Goal: Task Accomplishment & Management: Manage account settings

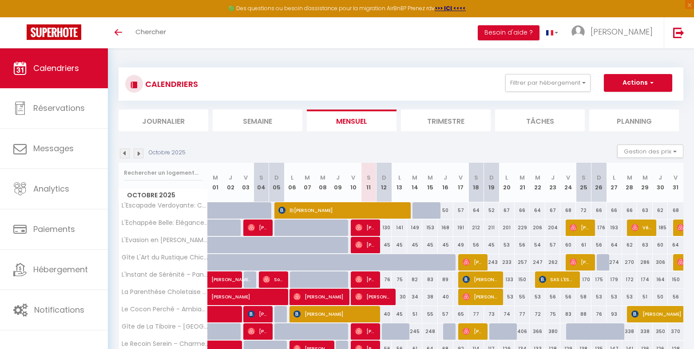
scroll to position [119, 0]
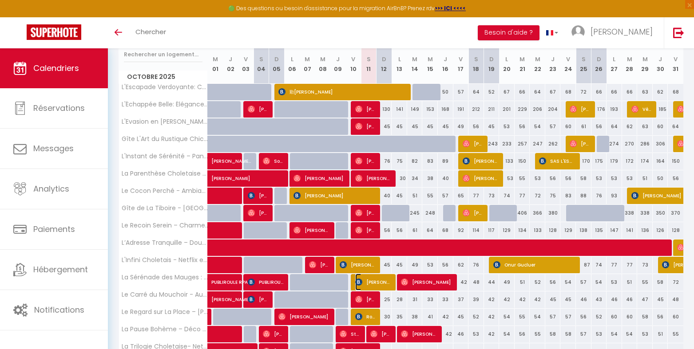
click at [374, 289] on span "[PERSON_NAME]" at bounding box center [373, 282] width 36 height 17
select select "OK"
select select "1"
select select "0"
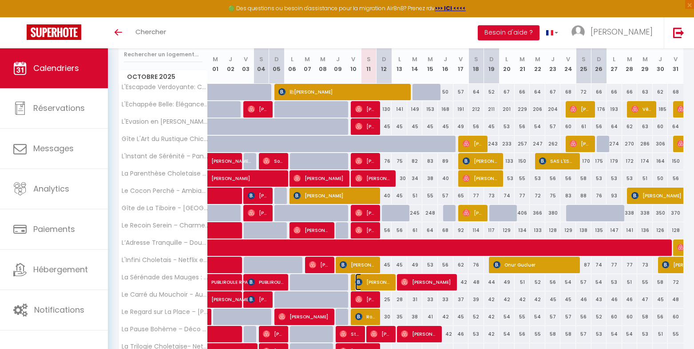
select select "1"
select select
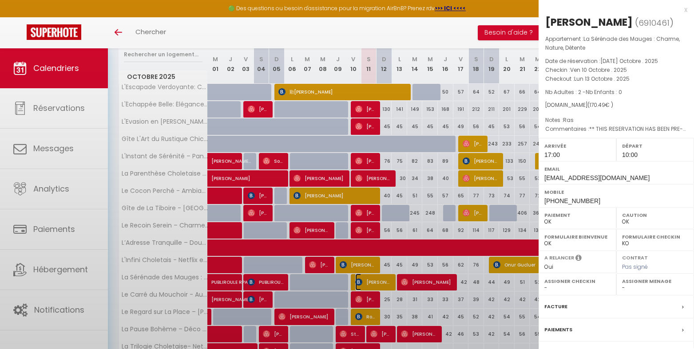
select select "47392"
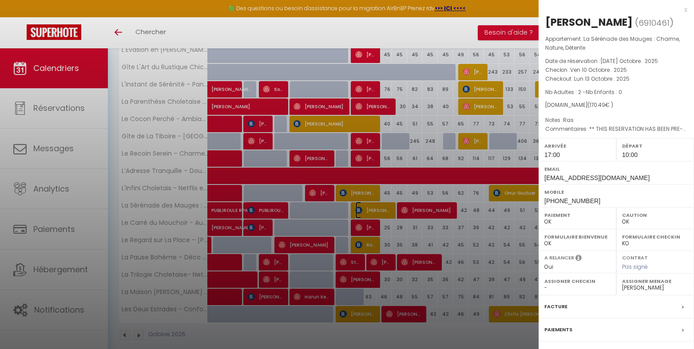
scroll to position [202, 0]
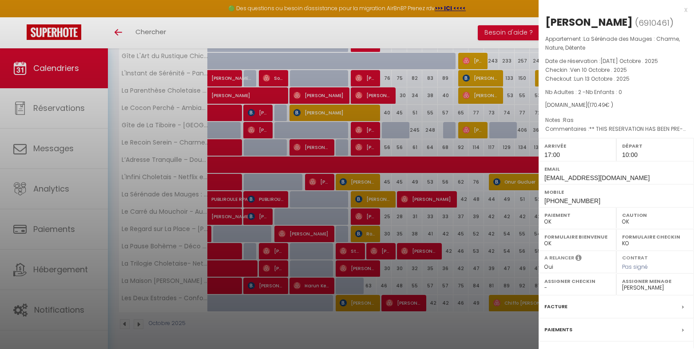
click at [389, 312] on div at bounding box center [347, 174] width 694 height 349
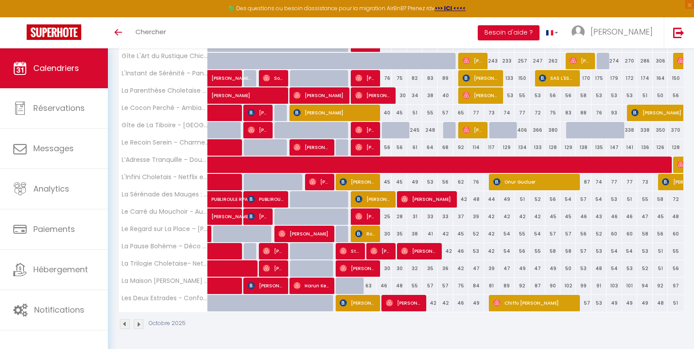
click at [468, 332] on div "Octobre 2025" at bounding box center [401, 326] width 565 height 26
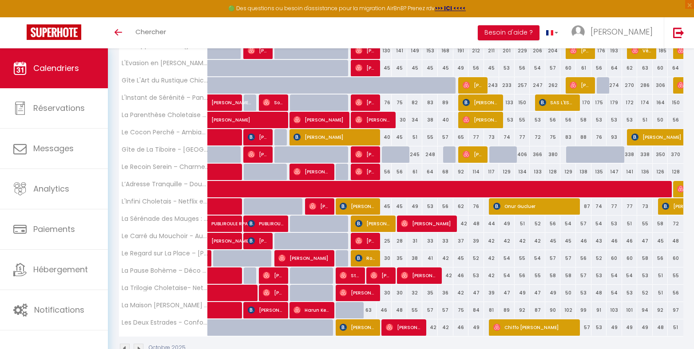
scroll to position [178, 0]
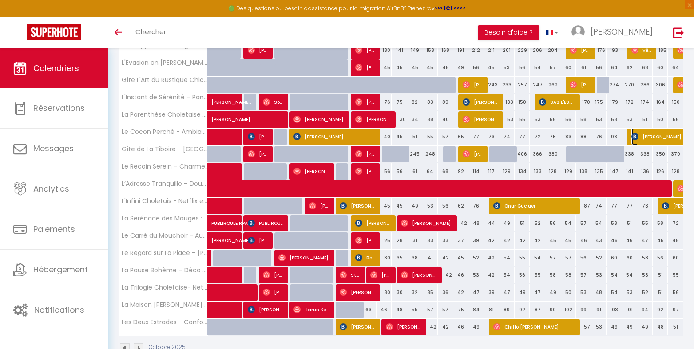
click at [637, 136] on img at bounding box center [634, 136] width 7 height 7
select select "KO"
select select "51924"
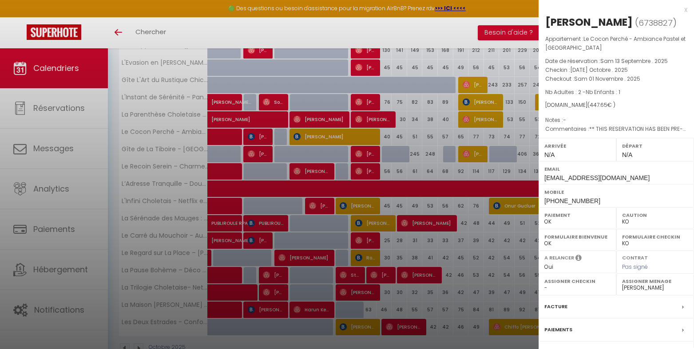
click at [453, 140] on div at bounding box center [347, 174] width 694 height 349
